Goal: Find specific page/section: Find specific page/section

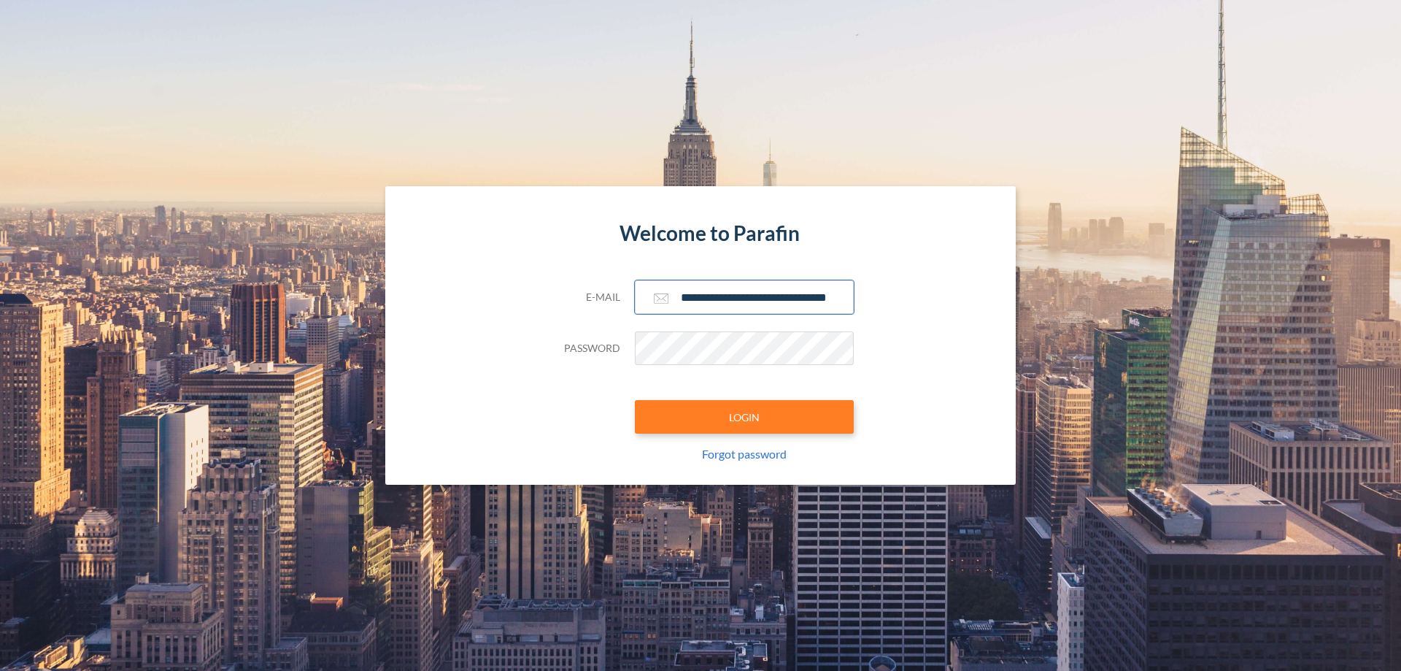
scroll to position [0, 23]
type input "**********"
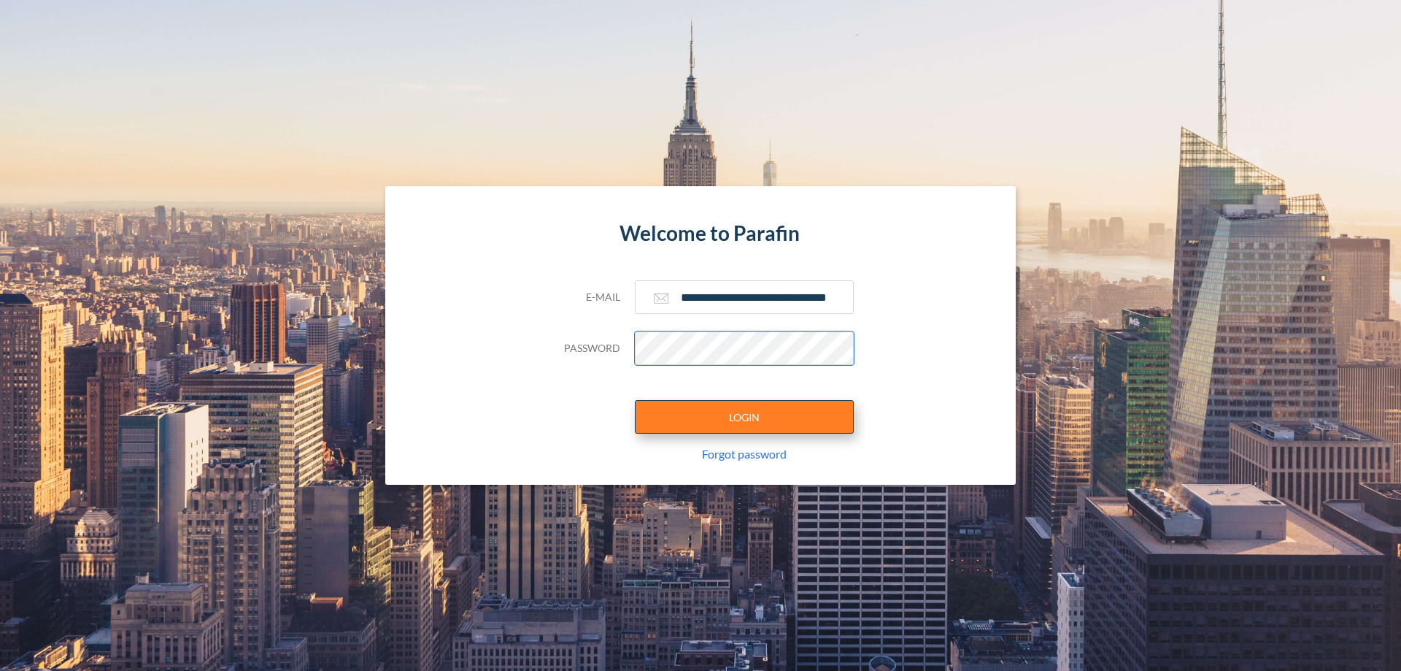
scroll to position [0, 0]
click at [744, 417] on button "LOGIN" at bounding box center [744, 417] width 219 height 34
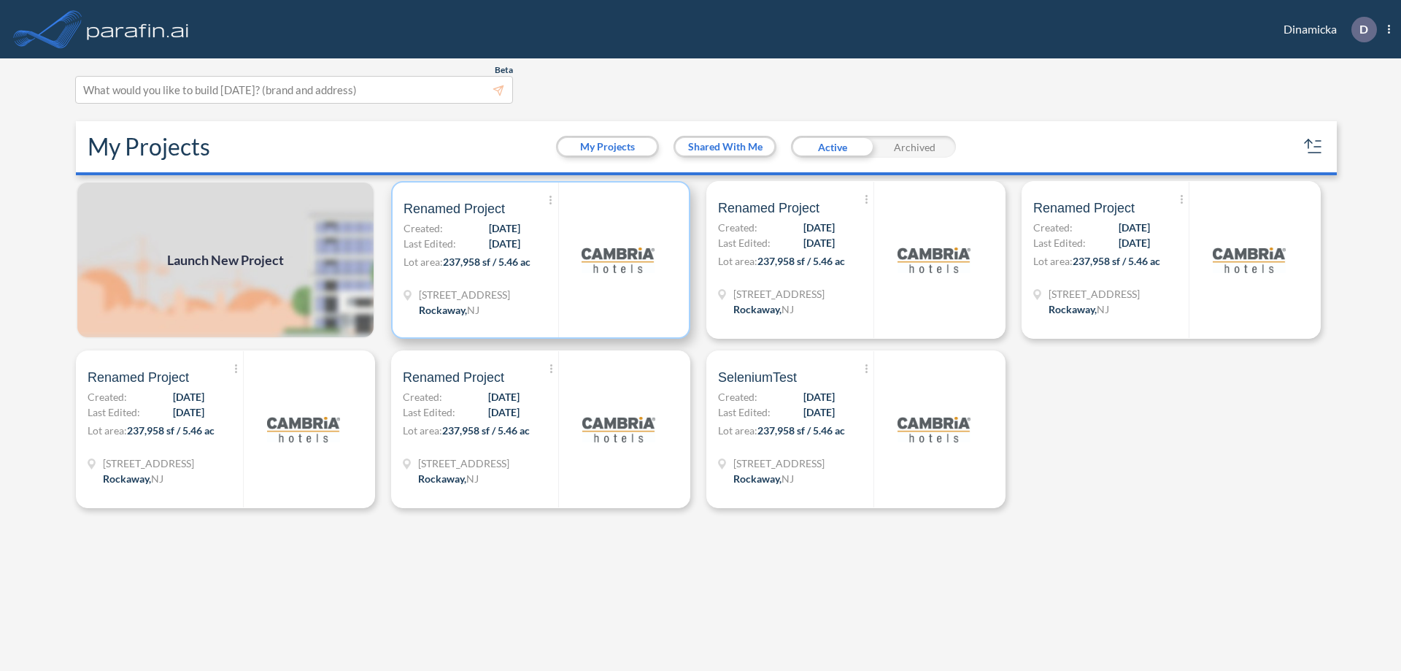
scroll to position [4, 0]
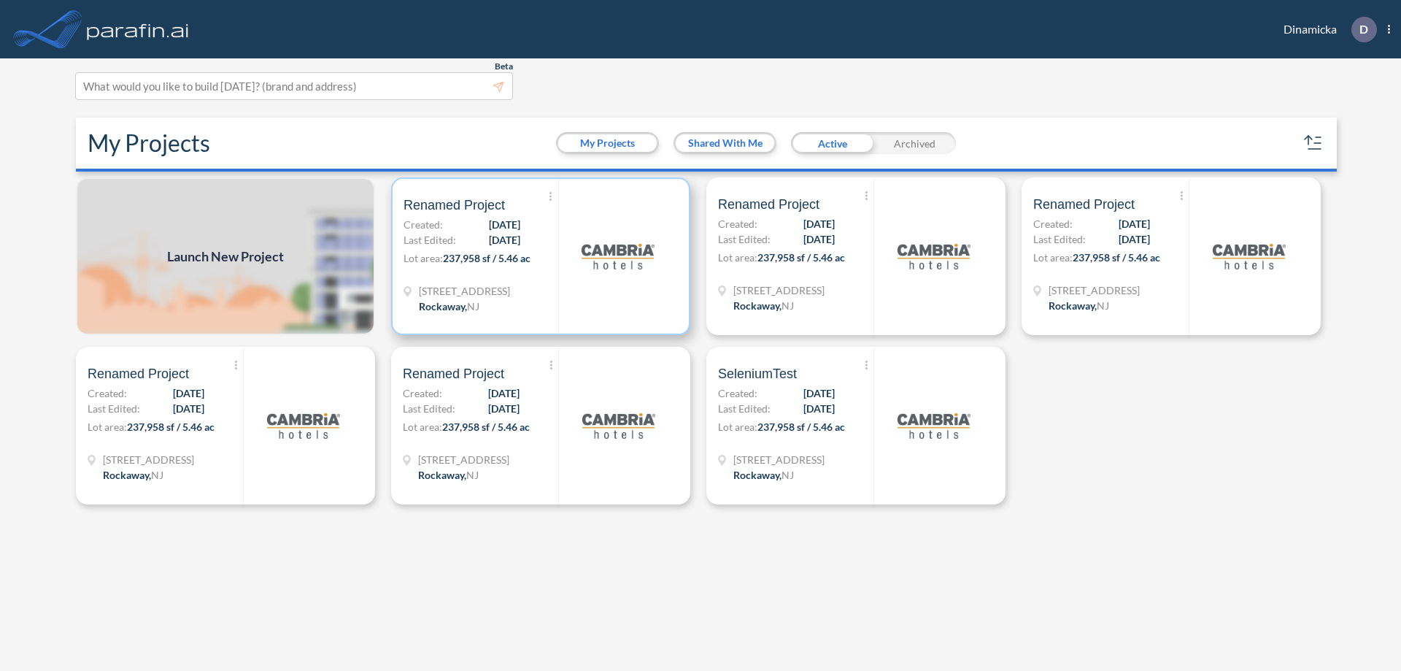
click at [541, 256] on p "Lot area: 237,958 sf / 5.46 ac" at bounding box center [481, 260] width 155 height 21
